Goal: Task Accomplishment & Management: Use online tool/utility

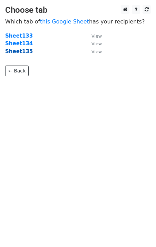
click at [19, 54] on strong "Sheet135" at bounding box center [19, 51] width 28 height 6
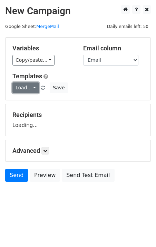
click at [27, 89] on link "Load..." at bounding box center [25, 87] width 27 height 11
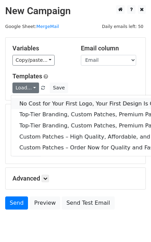
click at [38, 101] on link "No Cost for Your First Logo, Your First Design Is On Us!" at bounding box center [111, 103] width 201 height 11
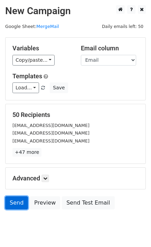
click at [9, 202] on link "Send" at bounding box center [16, 202] width 23 height 13
